Goal: Task Accomplishment & Management: Manage account settings

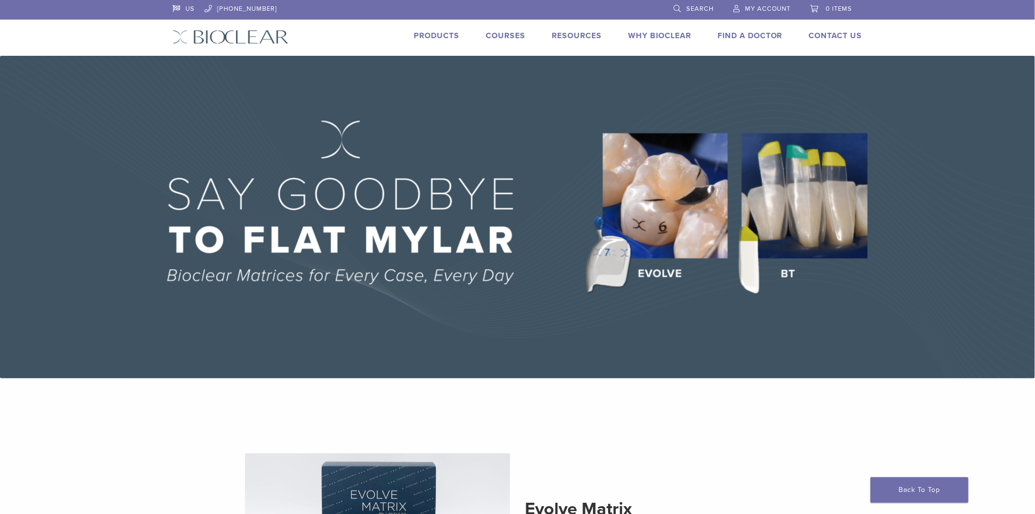
click at [757, 10] on span "My Account" at bounding box center [768, 9] width 46 height 8
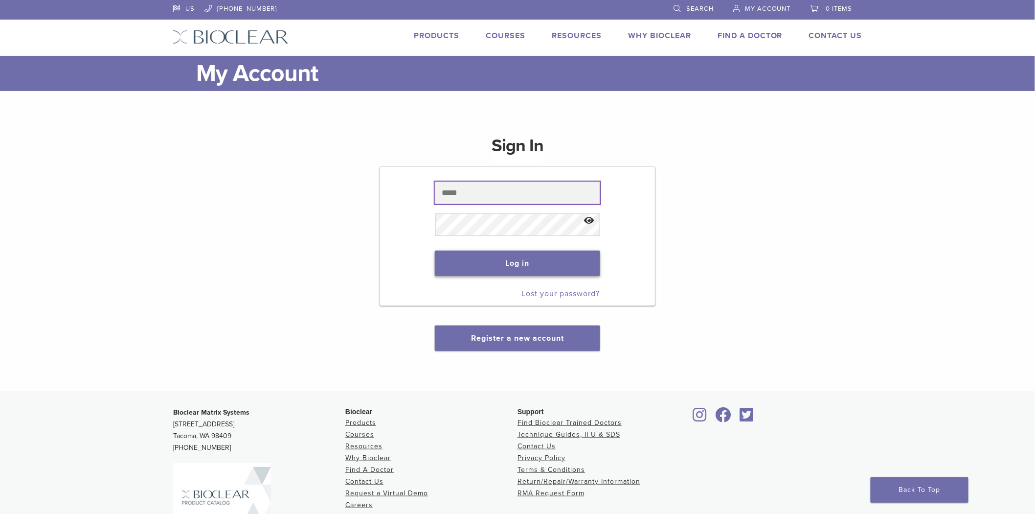
type input "**********"
click at [553, 266] on button "Log in" at bounding box center [517, 263] width 165 height 25
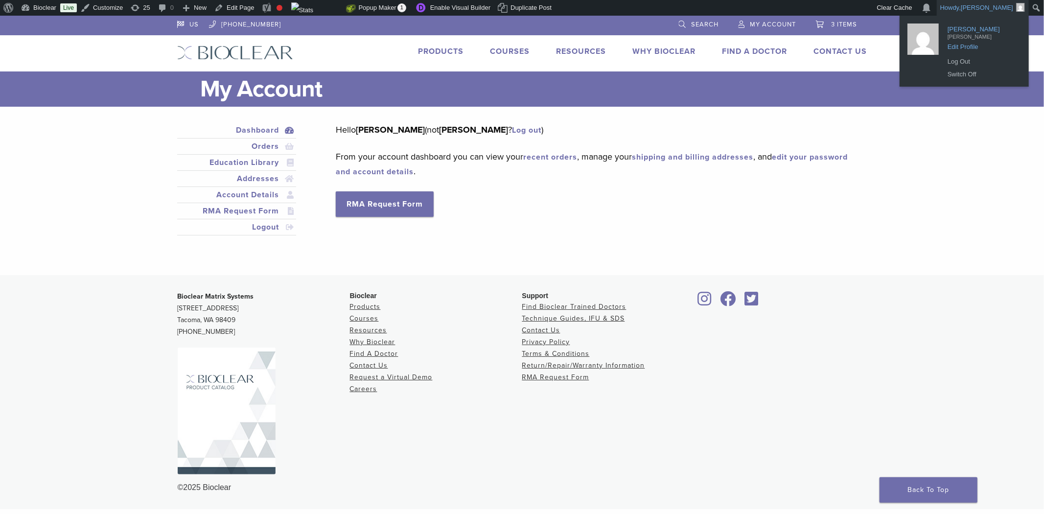
click at [971, 44] on span "Edit Profile" at bounding box center [981, 43] width 68 height 9
